Goal: Task Accomplishment & Management: Manage account settings

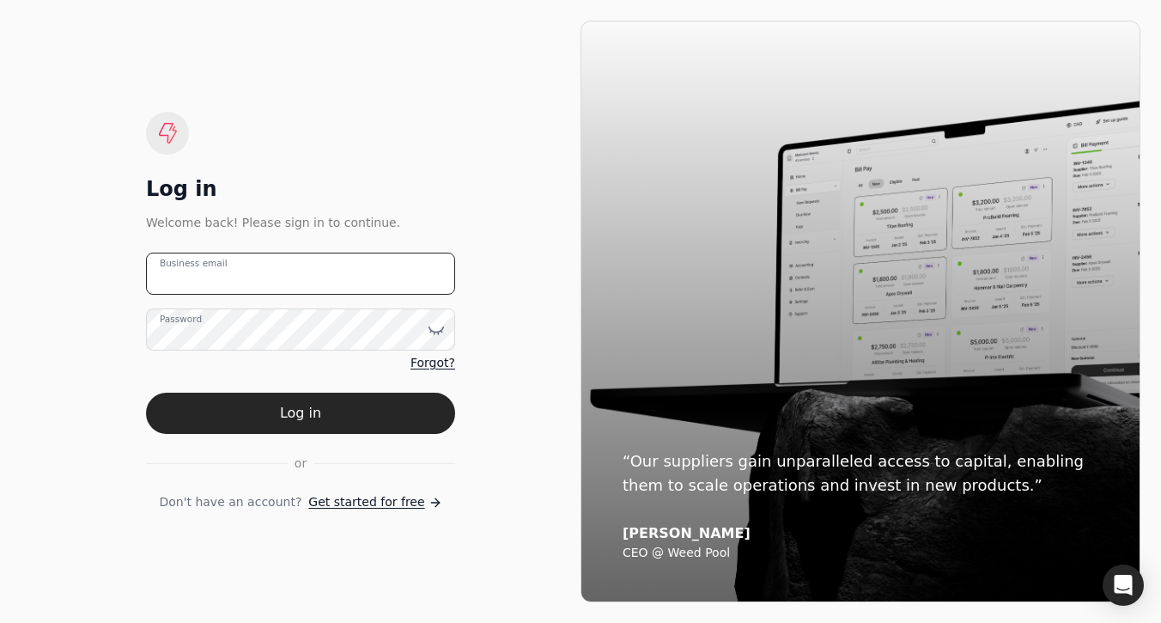
click at [358, 271] on email "Business email" at bounding box center [300, 274] width 309 height 42
type email "[EMAIL_ADDRESS][DOMAIN_NAME]"
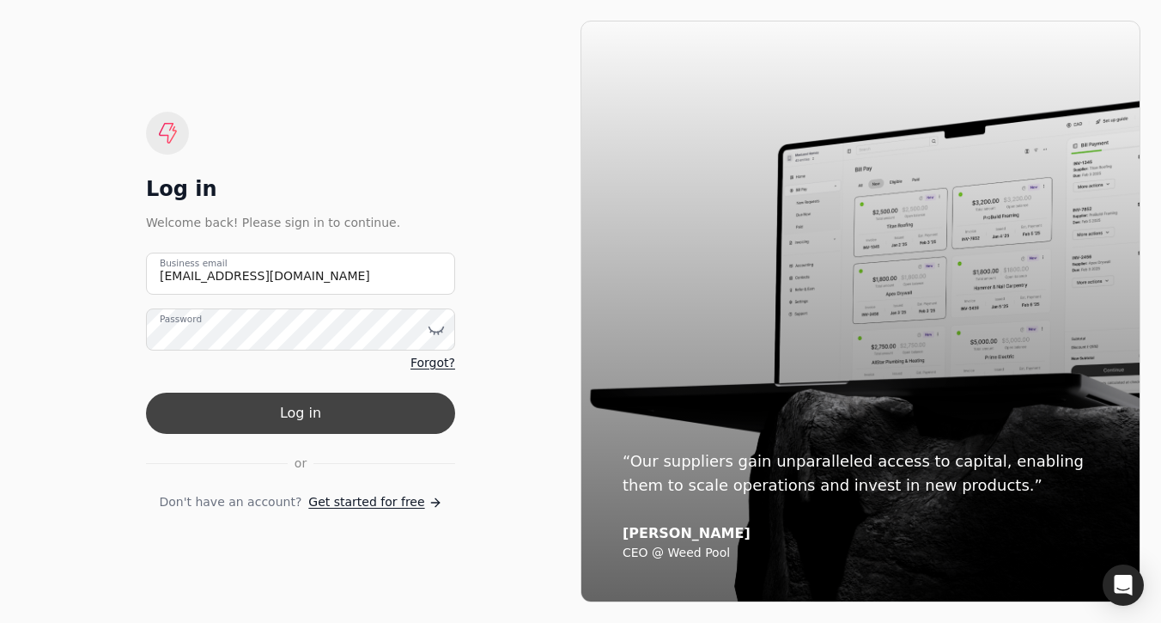
click at [327, 409] on button "Log in" at bounding box center [300, 413] width 309 height 41
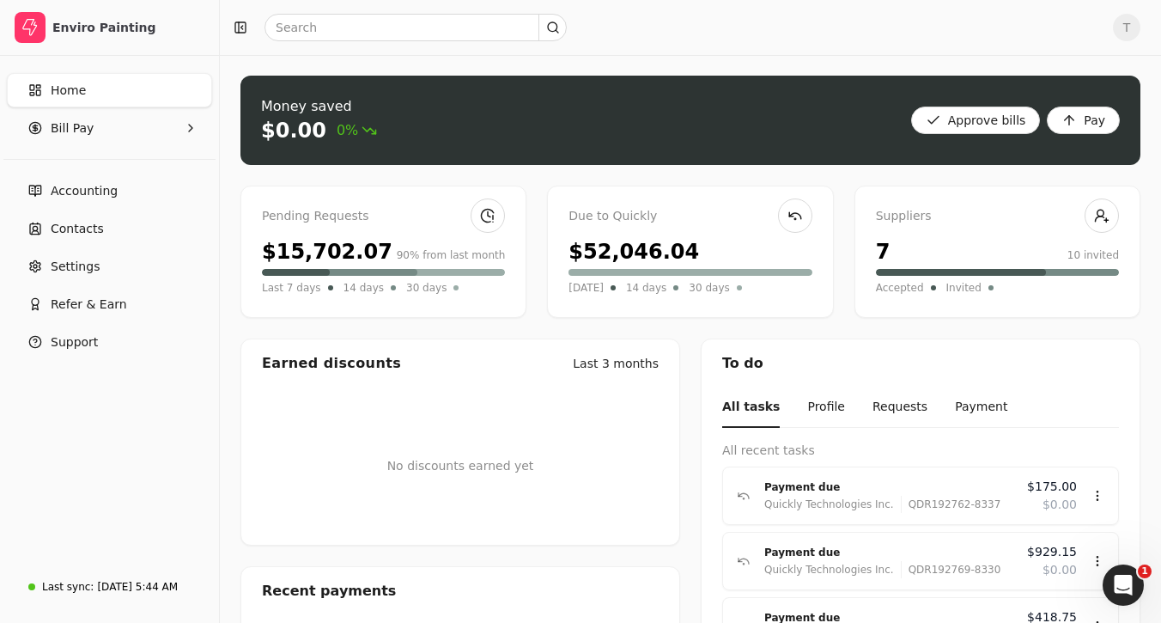
click at [97, 88] on link "Home" at bounding box center [109, 90] width 205 height 34
click at [143, 124] on Pay "Bill Pay" at bounding box center [109, 128] width 205 height 34
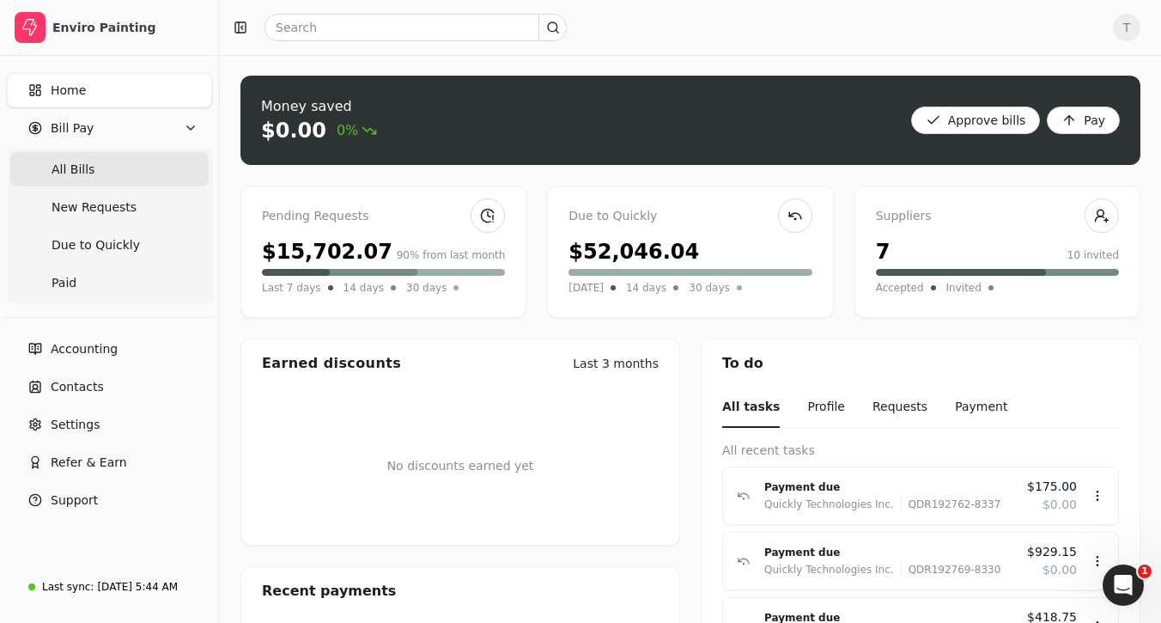
click at [132, 172] on Bills "All Bills" at bounding box center [109, 169] width 198 height 34
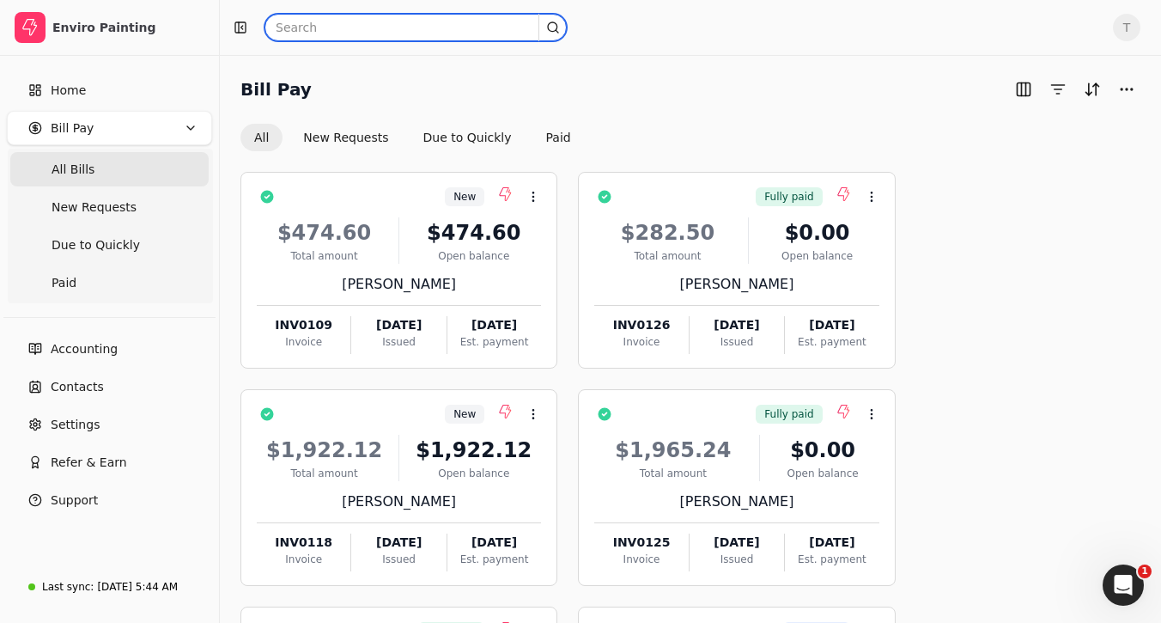
click at [458, 27] on input "text" at bounding box center [416, 27] width 302 height 27
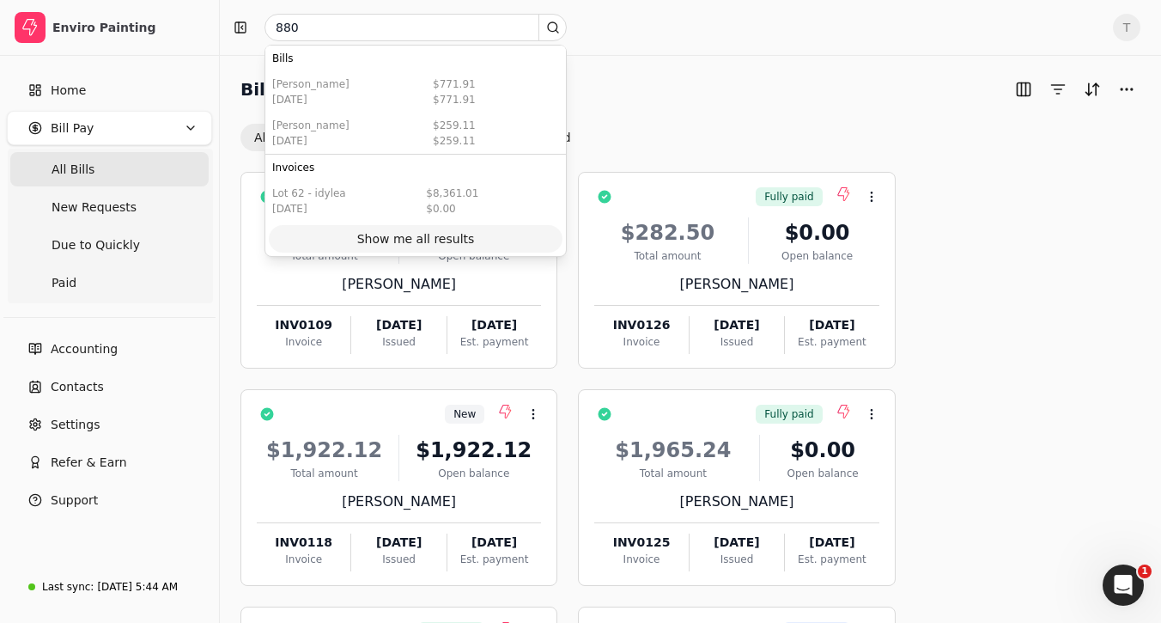
click at [404, 236] on div "Show me all results" at bounding box center [416, 239] width 118 height 18
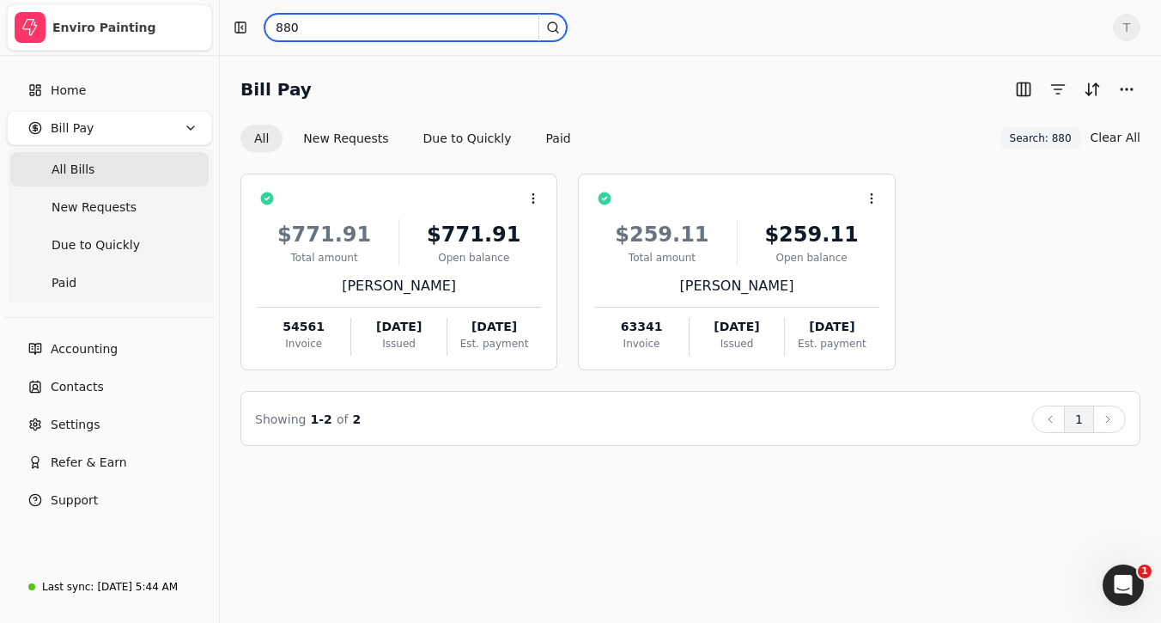
drag, startPoint x: 397, startPoint y: 24, endPoint x: 115, endPoint y: 10, distance: 282.0
click at [115, 10] on div "Enviro Painting Home Bill Pay All Bills New Requests Due to Quickly Paid Accoun…" at bounding box center [580, 311] width 1161 height 623
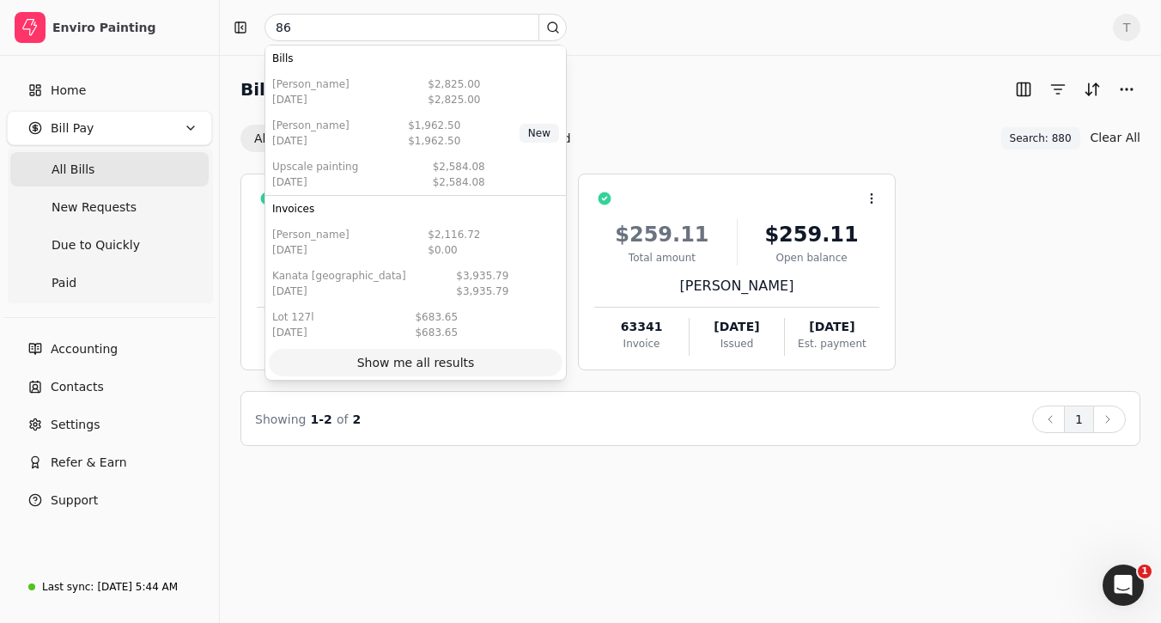
click at [464, 351] on button "Show me all results" at bounding box center [416, 362] width 294 height 27
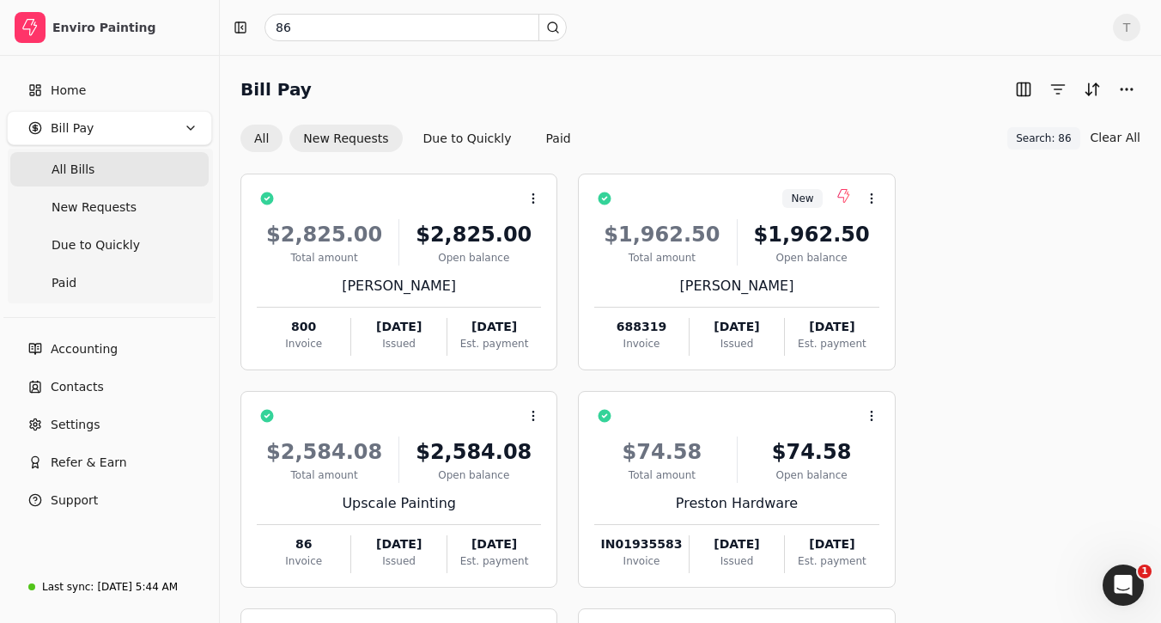
click at [331, 137] on button "New Requests" at bounding box center [345, 138] width 113 height 27
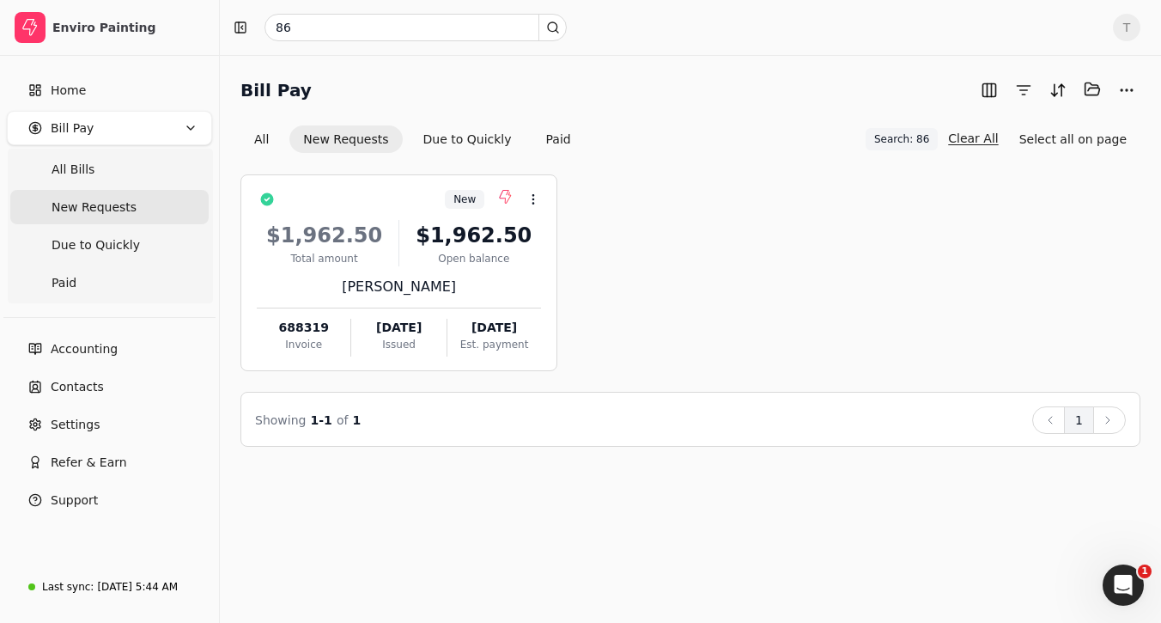
click at [979, 138] on button "Clear All" at bounding box center [973, 138] width 50 height 27
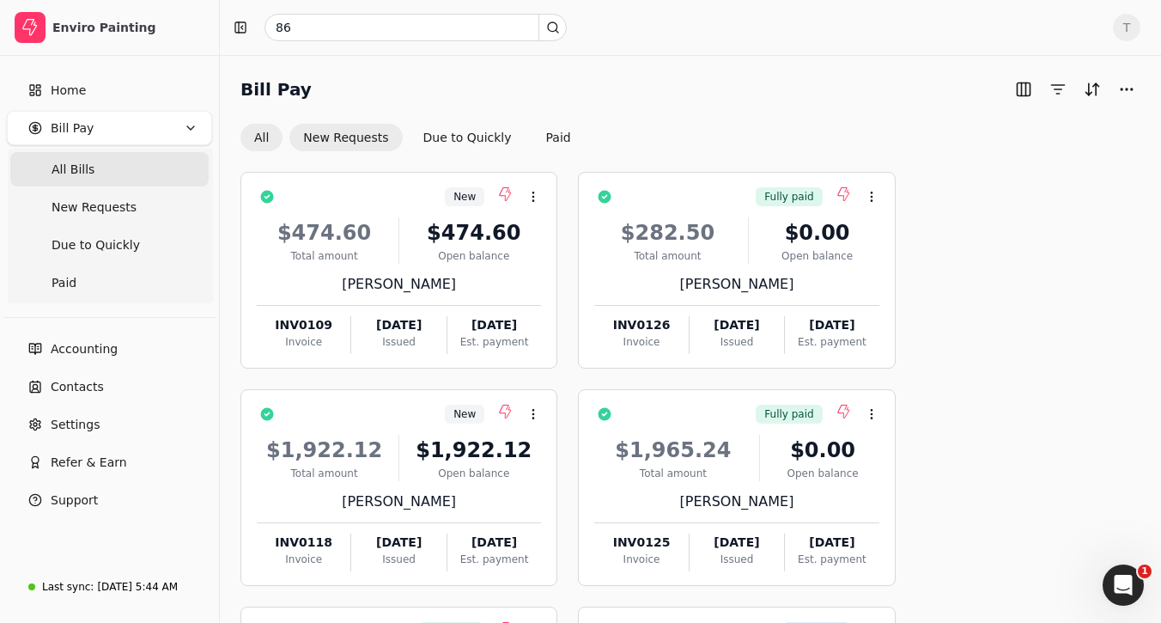
click at [317, 133] on button "New Requests" at bounding box center [345, 137] width 113 height 27
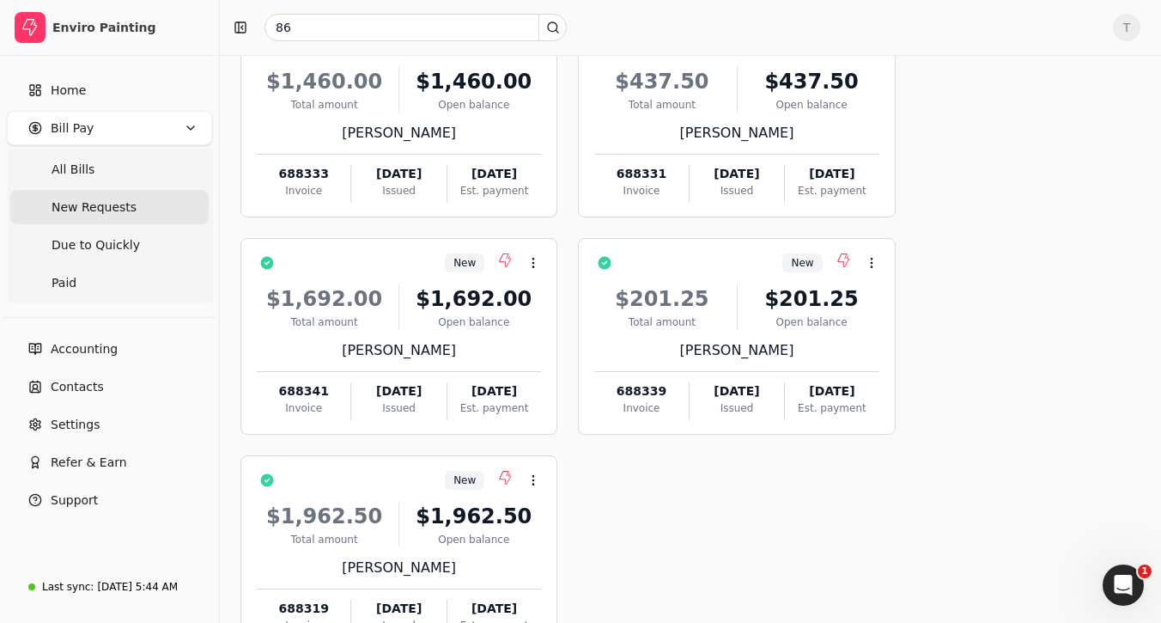
scroll to position [711, 0]
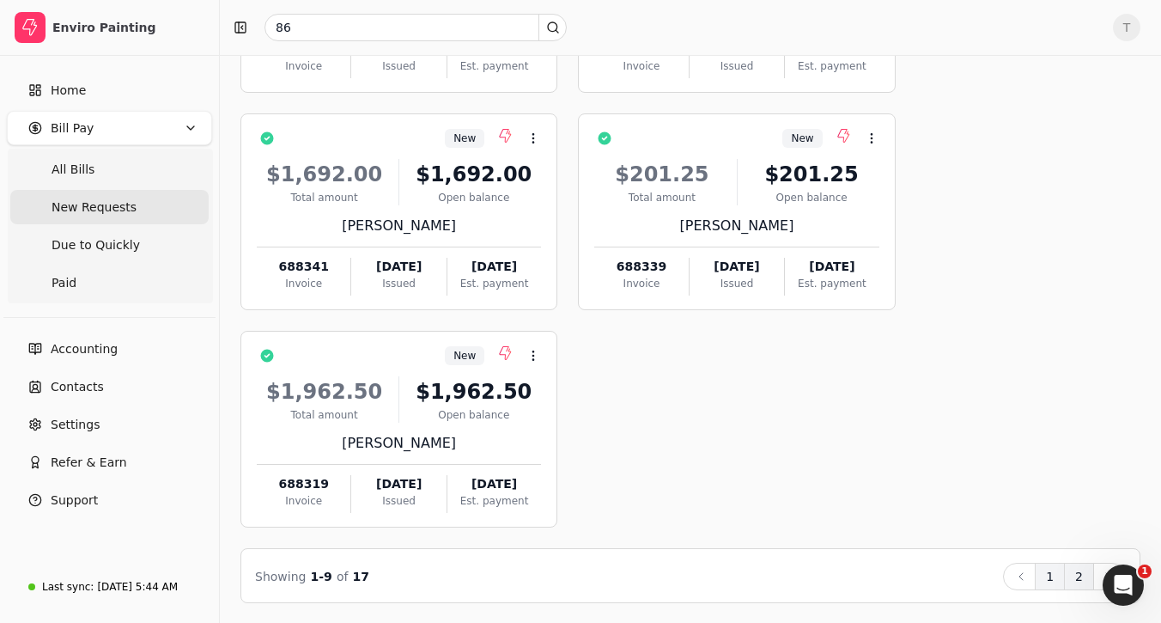
click at [1074, 581] on button "2" at bounding box center [1079, 576] width 30 height 27
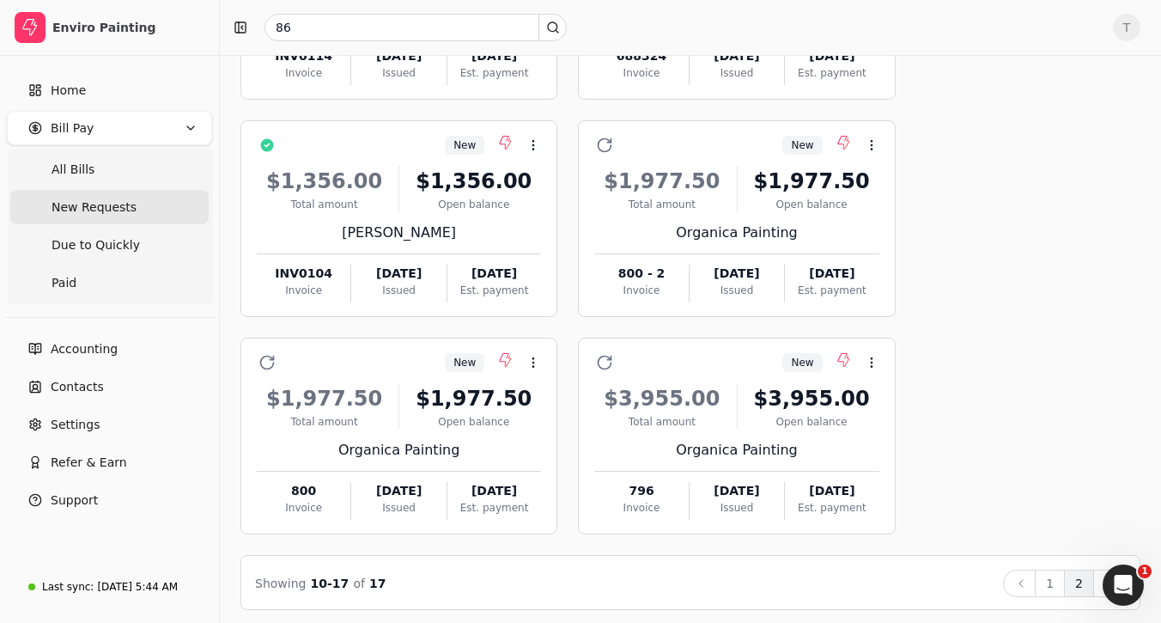
scroll to position [492, 0]
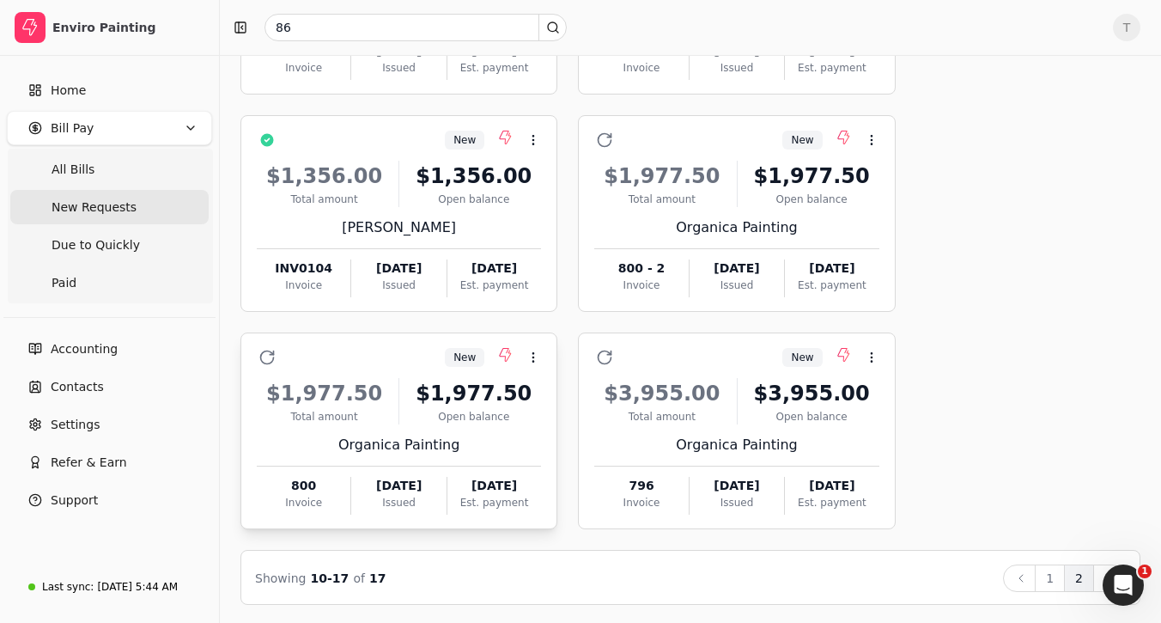
click at [369, 368] on div "New Context Menu Button" at bounding box center [411, 357] width 260 height 29
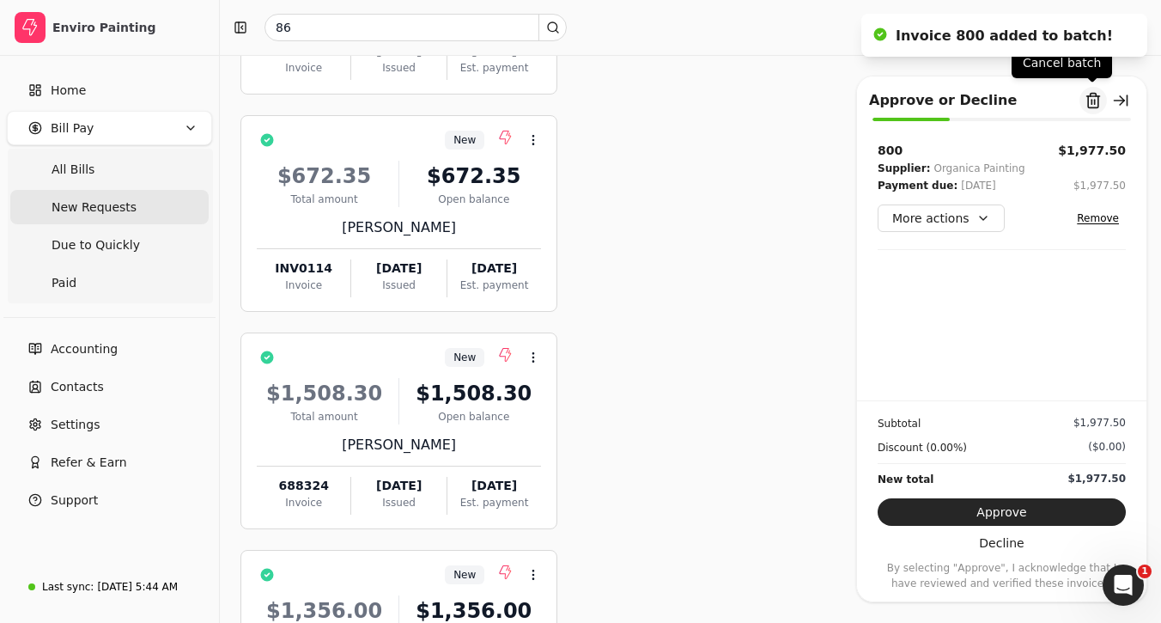
click at [1096, 107] on button "Remove from batch" at bounding box center [1093, 100] width 27 height 27
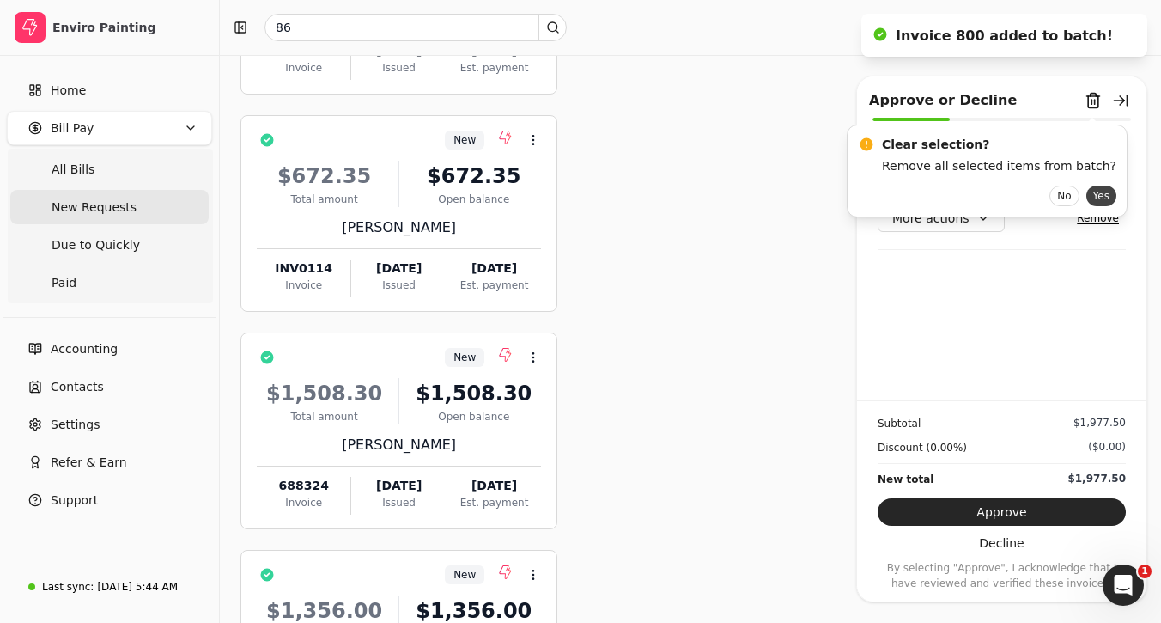
click at [1086, 191] on button "Yes" at bounding box center [1101, 196] width 30 height 21
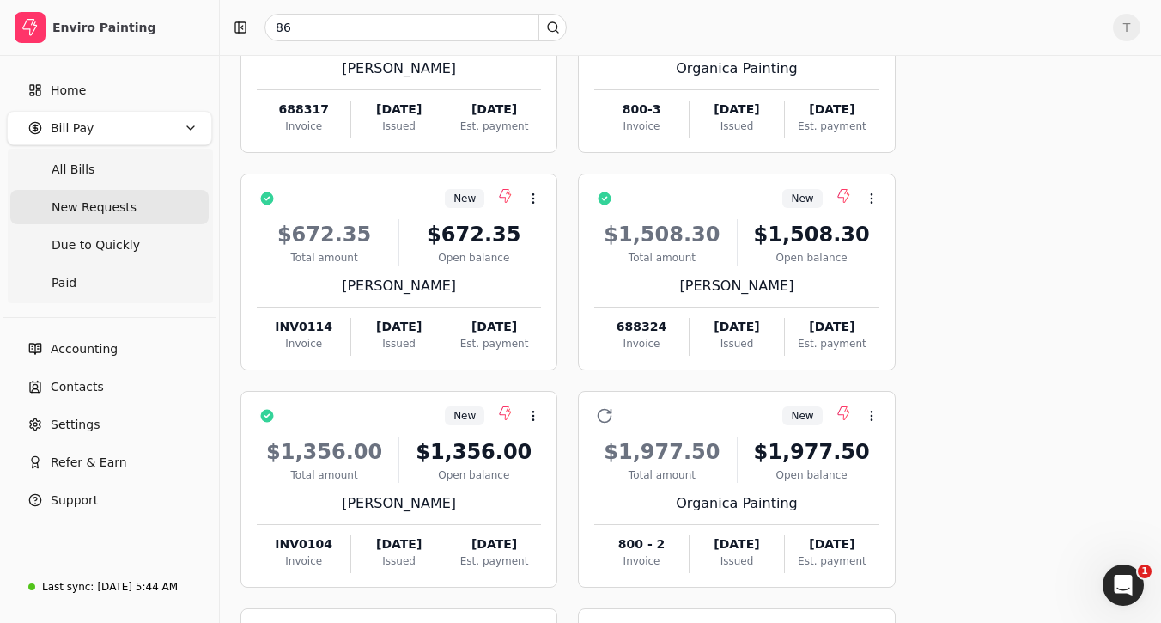
scroll to position [494, 0]
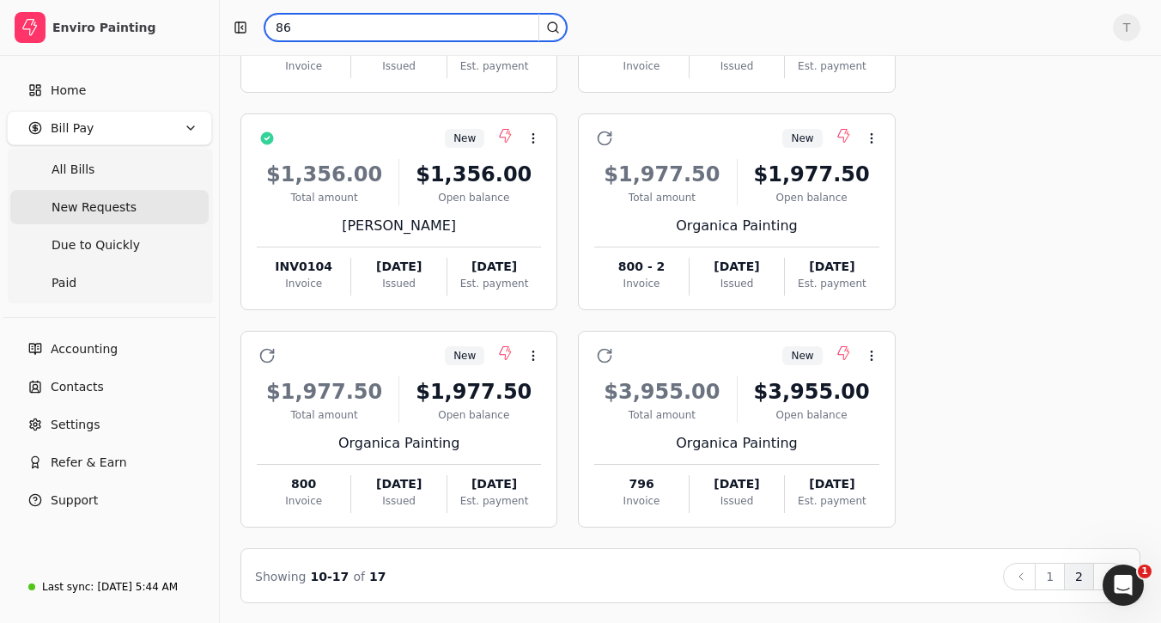
drag, startPoint x: 376, startPoint y: 20, endPoint x: 221, endPoint y: 5, distance: 156.1
click at [221, 5] on div "86 T" at bounding box center [690, 27] width 941 height 55
click at [348, 31] on input "86" at bounding box center [416, 27] width 302 height 27
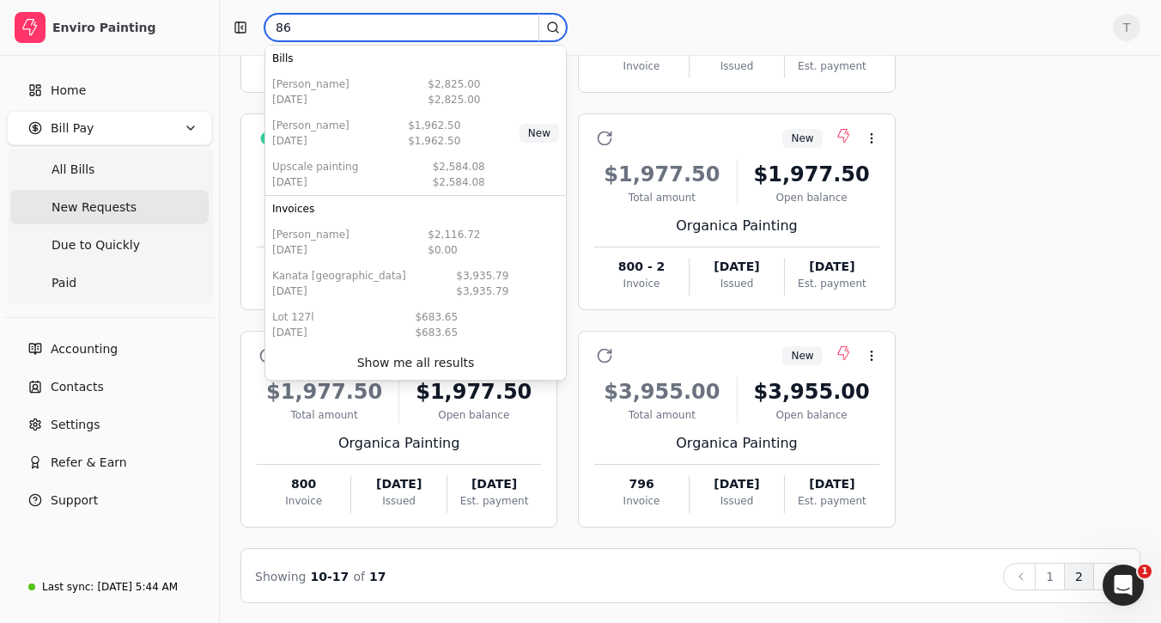
type input "8"
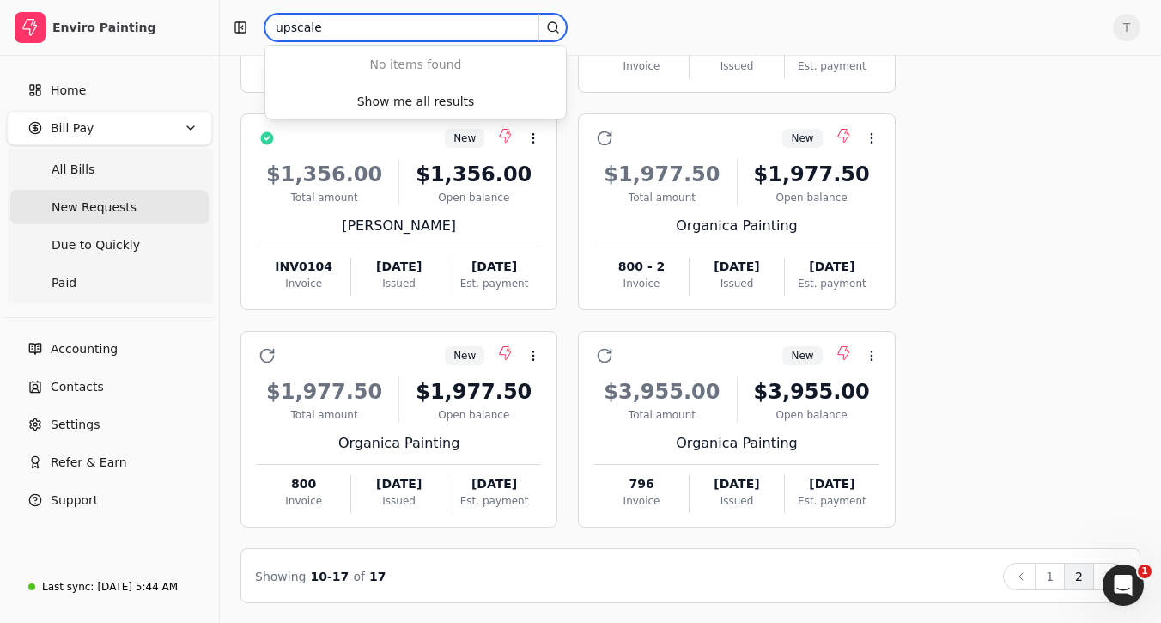
type input "upscale"
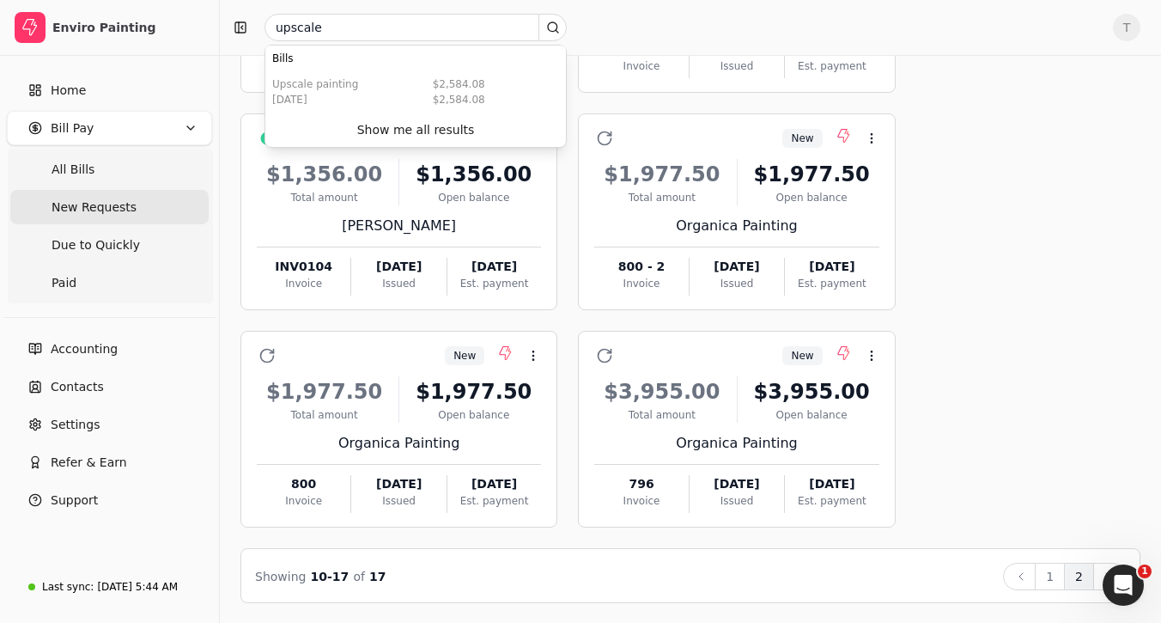
click at [402, 144] on div "Show me all results" at bounding box center [415, 130] width 301 height 34
click at [415, 129] on div "Show me all results" at bounding box center [416, 130] width 118 height 18
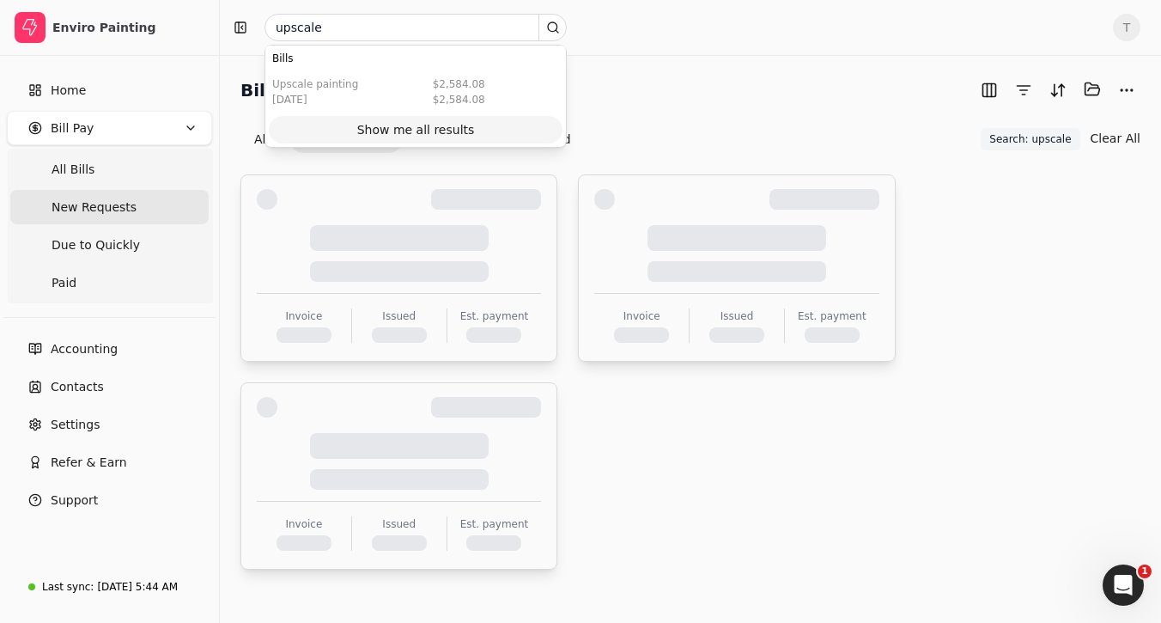
scroll to position [0, 0]
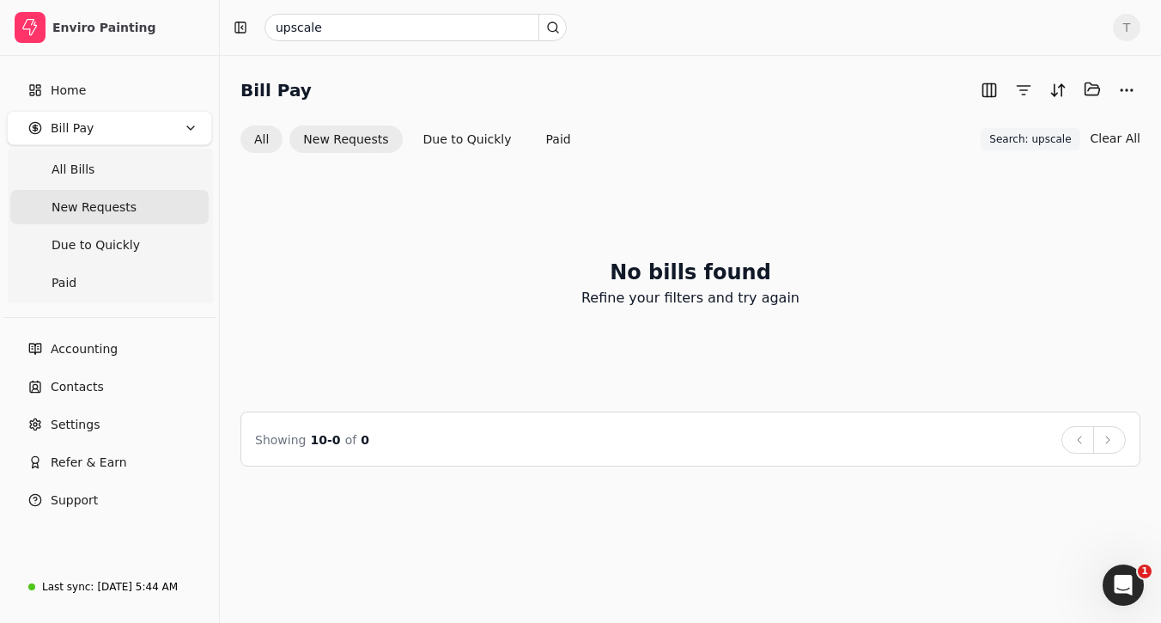
click at [250, 135] on button "All" at bounding box center [261, 138] width 42 height 27
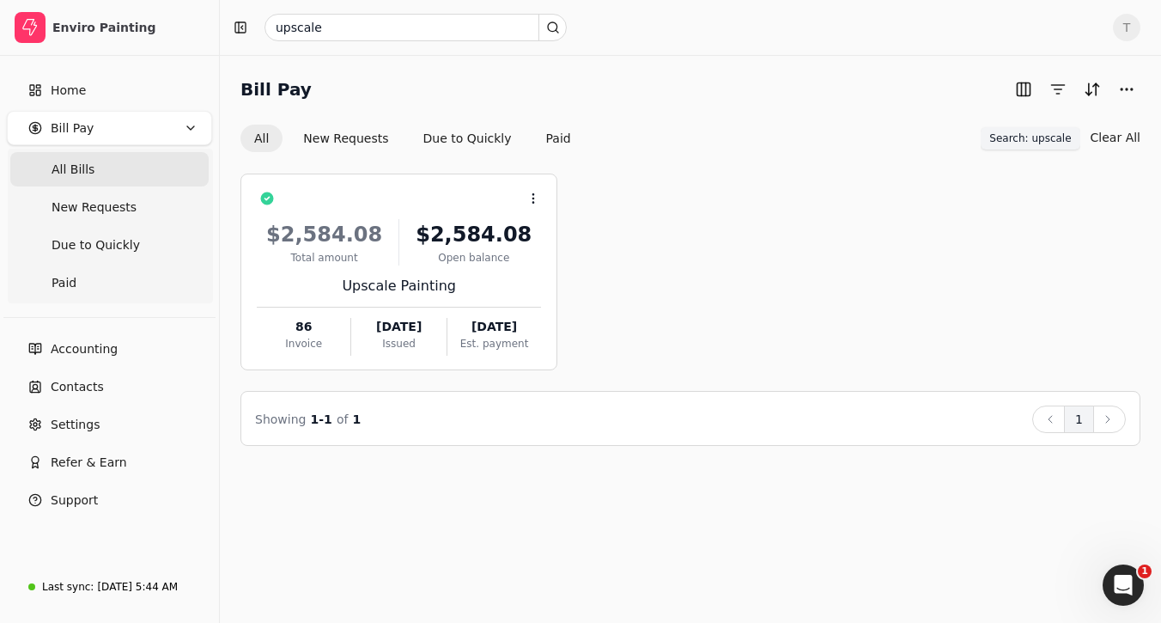
click at [1053, 131] on span "Search: upscale" at bounding box center [1030, 138] width 82 height 15
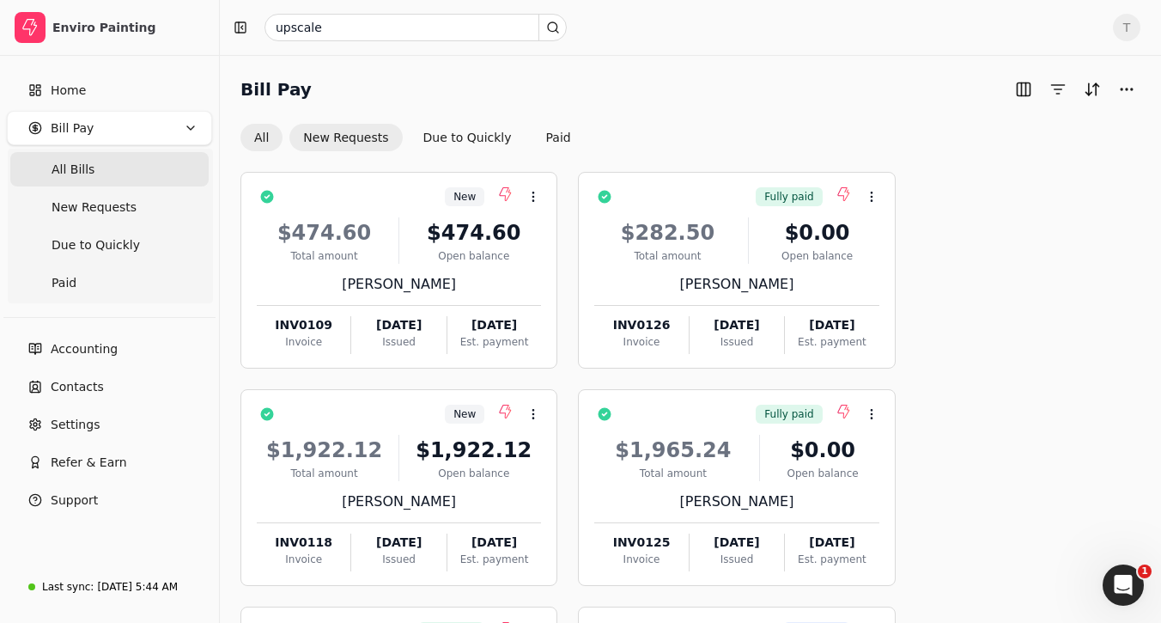
click at [319, 125] on button "New Requests" at bounding box center [345, 137] width 113 height 27
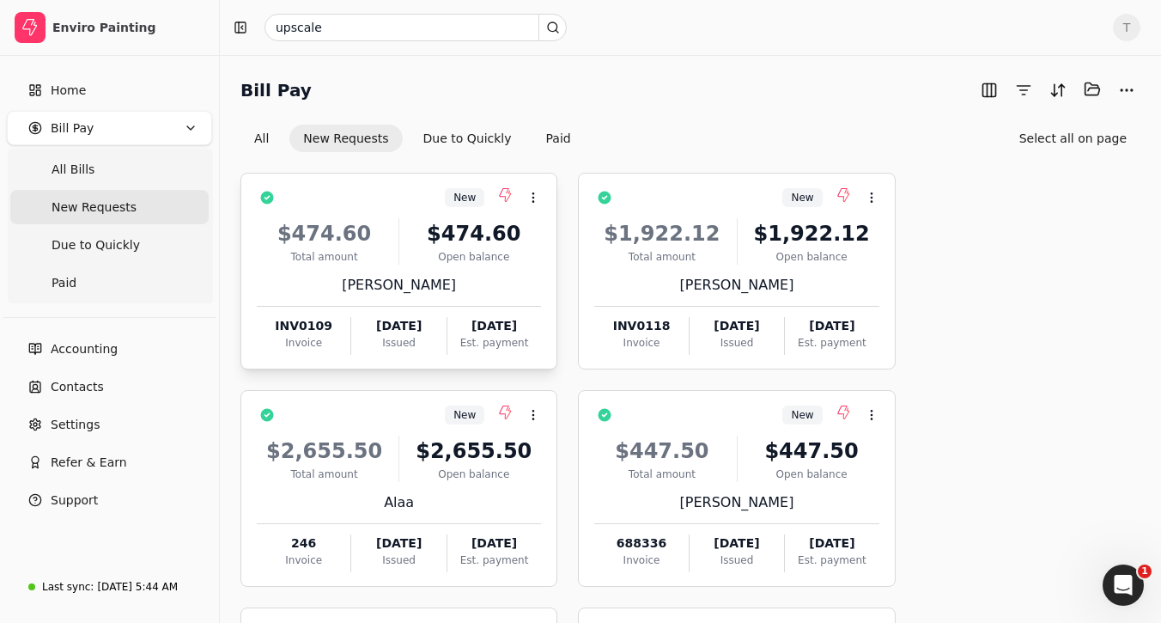
click at [404, 203] on div "New Context Menu Button" at bounding box center [411, 197] width 260 height 29
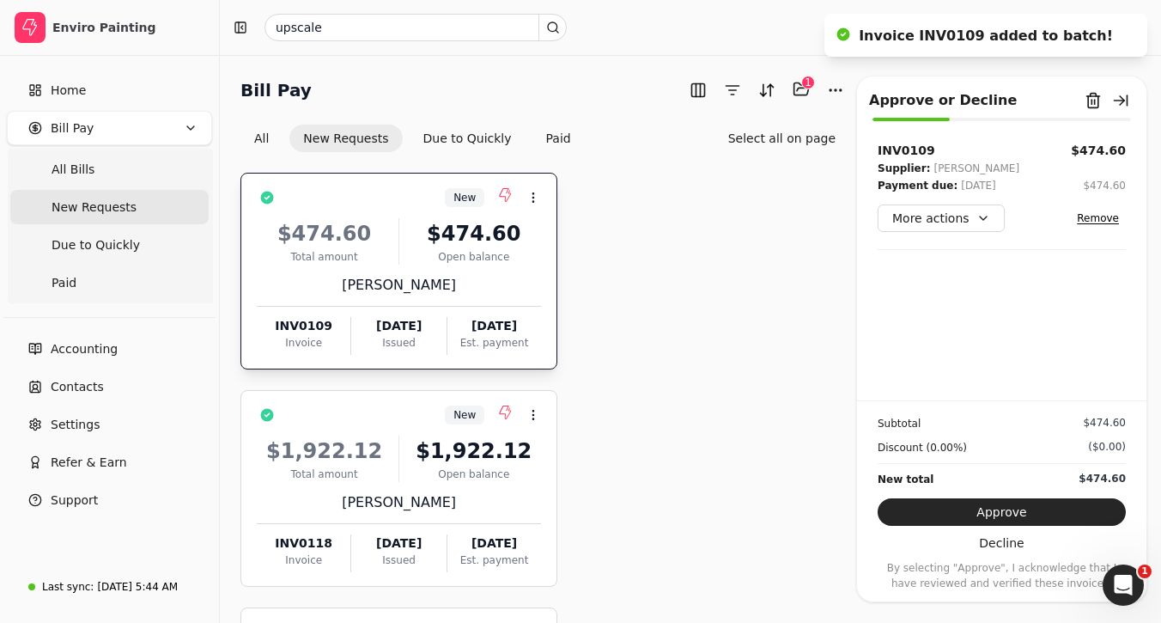
click at [404, 205] on div "New Context Menu Button" at bounding box center [411, 197] width 260 height 29
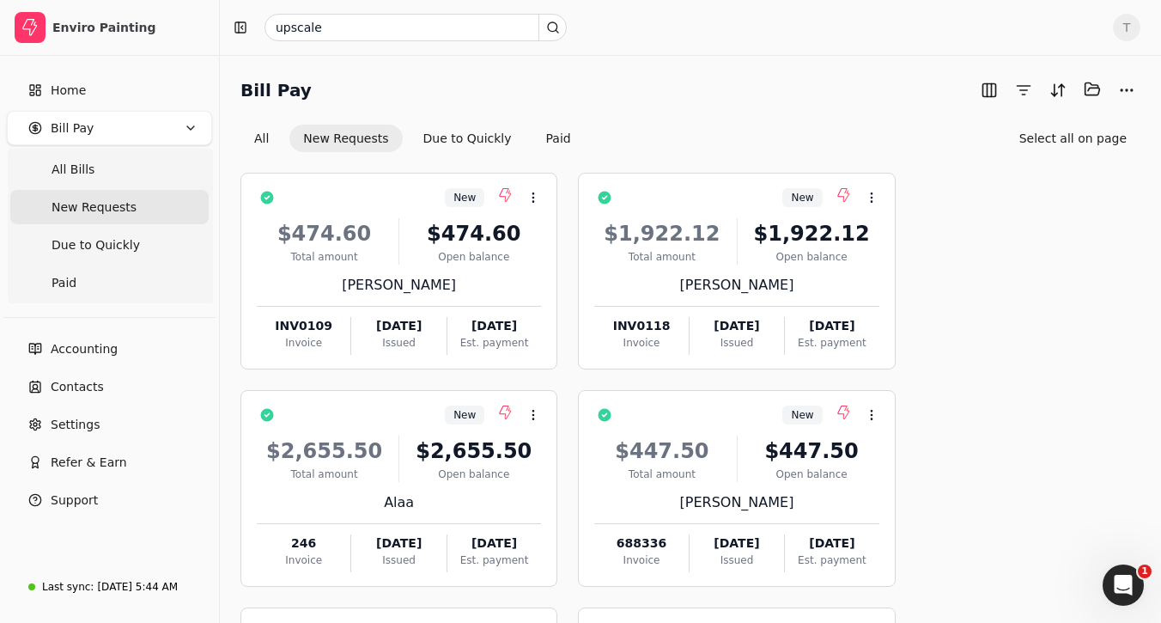
click at [1120, 40] on button "T" at bounding box center [1126, 27] width 27 height 27
click at [1039, 124] on link "Sign Out" at bounding box center [1045, 129] width 186 height 28
